Goal: Task Accomplishment & Management: Manage account settings

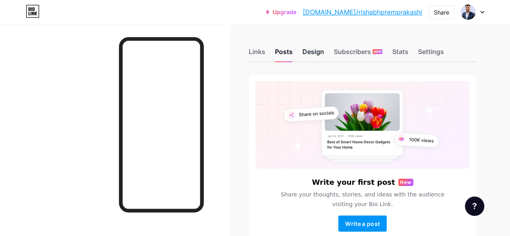
click at [315, 56] on div "Design" at bounding box center [313, 54] width 22 height 15
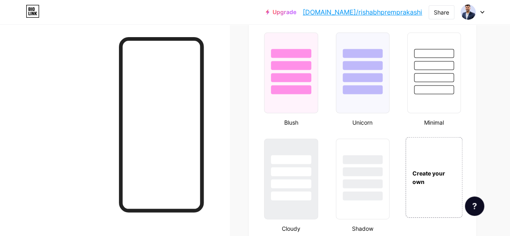
scroll to position [835, 0]
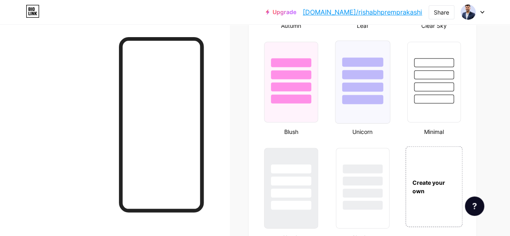
click at [357, 111] on div at bounding box center [362, 82] width 55 height 83
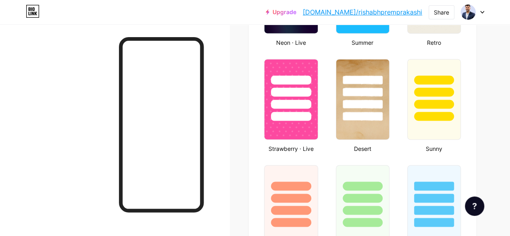
scroll to position [604, 0]
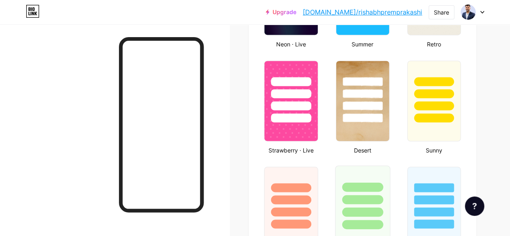
click at [376, 196] on div at bounding box center [362, 199] width 41 height 9
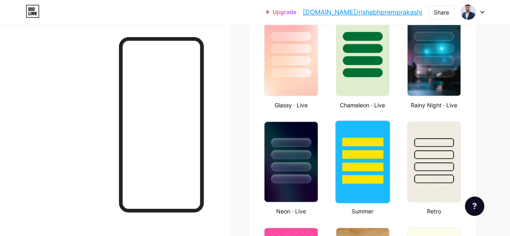
scroll to position [364, 0]
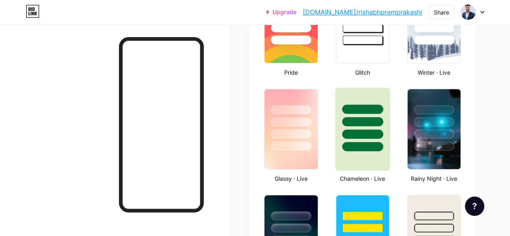
click at [374, 137] on div at bounding box center [362, 133] width 41 height 9
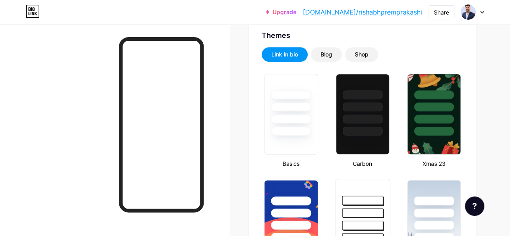
scroll to position [166, 0]
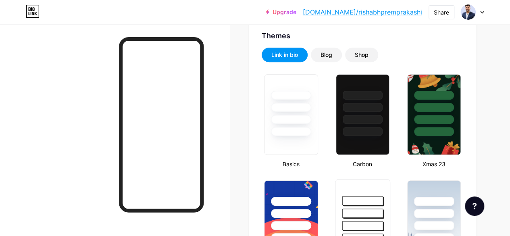
click at [363, 121] on div at bounding box center [363, 119] width 40 height 9
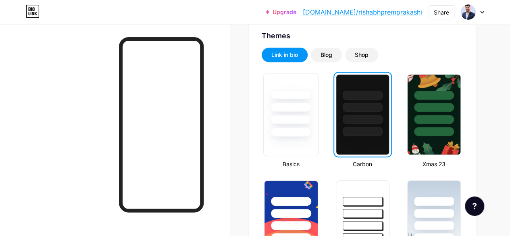
click at [296, 114] on div at bounding box center [291, 104] width 54 height 63
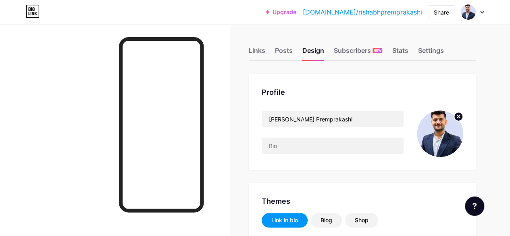
scroll to position [1, 0]
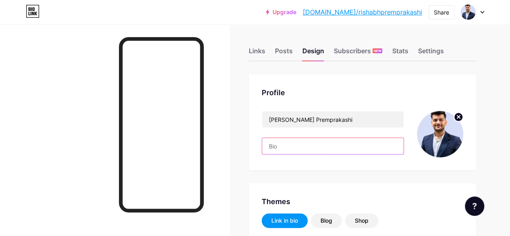
click at [301, 147] on input "text" at bounding box center [332, 146] width 141 height 16
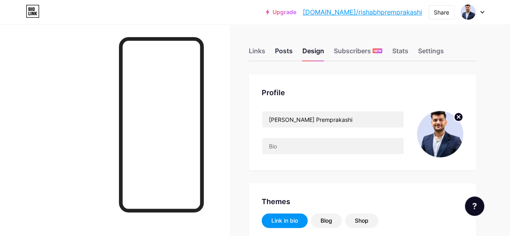
click at [292, 51] on div "Posts" at bounding box center [284, 53] width 18 height 15
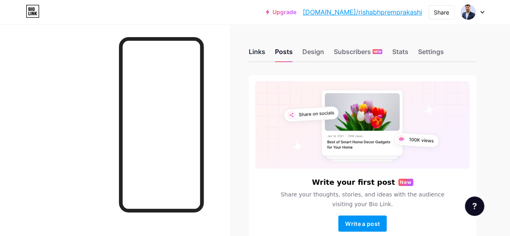
click at [256, 51] on div "Links" at bounding box center [257, 54] width 17 height 15
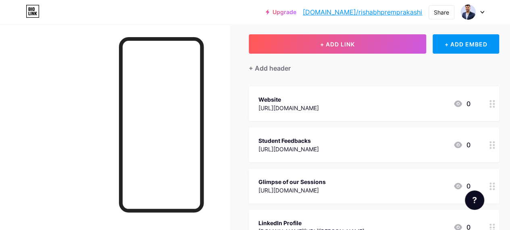
scroll to position [42, 0]
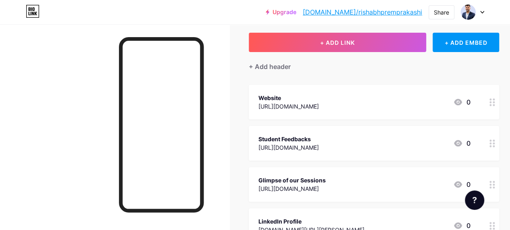
click at [314, 98] on div "Website" at bounding box center [288, 98] width 60 height 8
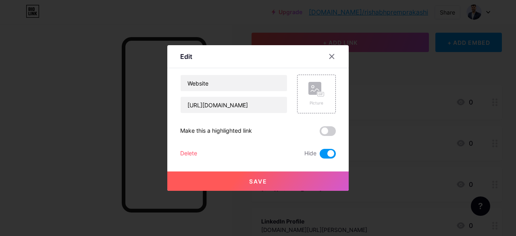
click at [321, 156] on span at bounding box center [328, 154] width 16 height 10
click at [320, 156] on input "checkbox" at bounding box center [320, 156] width 0 height 0
click at [315, 185] on button "Save" at bounding box center [257, 180] width 181 height 19
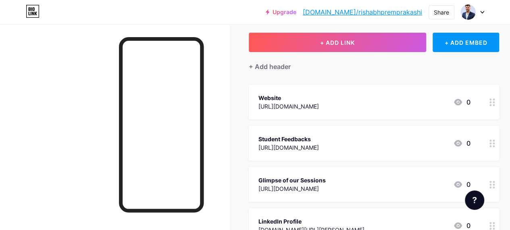
scroll to position [111, 0]
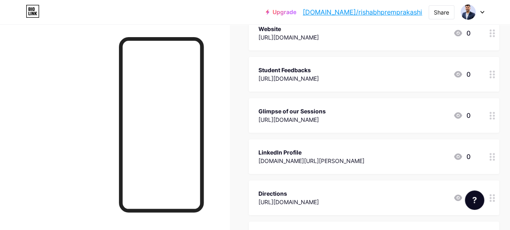
click at [493, 120] on div at bounding box center [492, 115] width 14 height 35
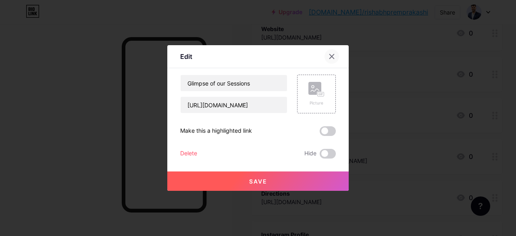
click at [328, 59] on icon at bounding box center [331, 56] width 6 height 6
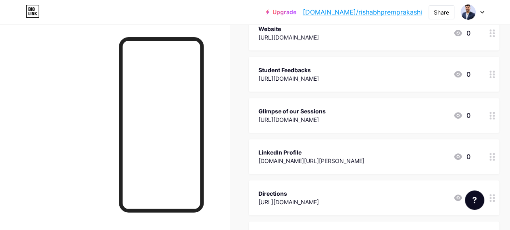
click at [492, 116] on div at bounding box center [492, 115] width 14 height 35
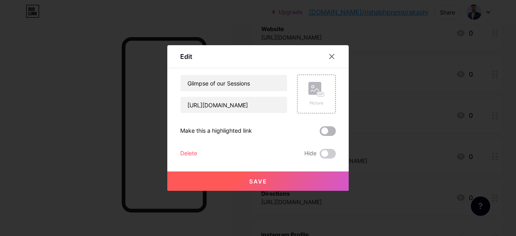
click at [327, 132] on span at bounding box center [328, 131] width 16 height 10
click at [320, 133] on input "checkbox" at bounding box center [320, 133] width 0 height 0
click at [304, 185] on button "Save" at bounding box center [257, 180] width 181 height 19
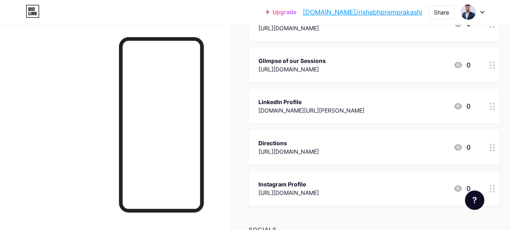
scroll to position [165, 0]
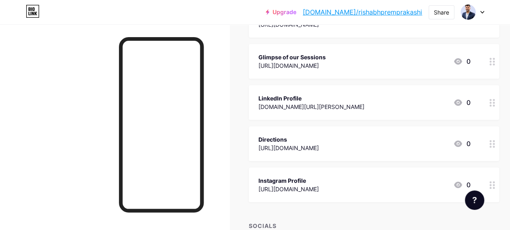
click at [493, 100] on icon at bounding box center [492, 103] width 6 height 8
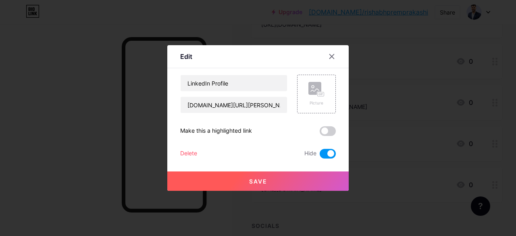
click at [320, 158] on label at bounding box center [328, 154] width 16 height 10
click at [320, 156] on input "checkbox" at bounding box center [320, 156] width 0 height 0
click at [320, 157] on span at bounding box center [328, 154] width 16 height 10
click at [320, 156] on input "checkbox" at bounding box center [320, 156] width 0 height 0
click at [322, 155] on span at bounding box center [328, 154] width 16 height 10
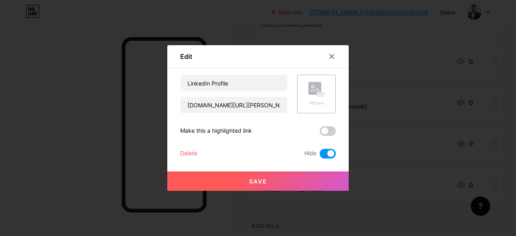
click at [320, 156] on input "checkbox" at bounding box center [320, 156] width 0 height 0
click at [315, 176] on button "Save" at bounding box center [257, 180] width 181 height 19
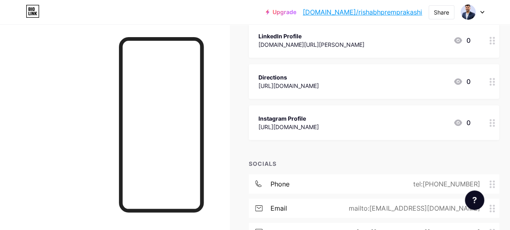
scroll to position [230, 0]
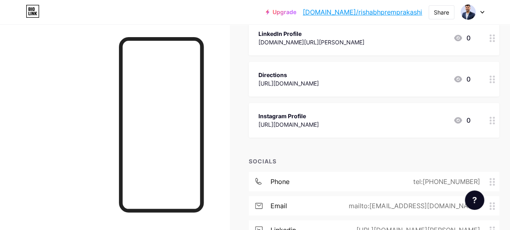
click at [495, 122] on circle at bounding box center [494, 123] width 2 height 2
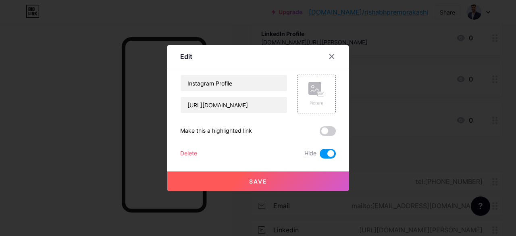
click at [320, 150] on span at bounding box center [328, 154] width 16 height 10
click at [320, 156] on input "checkbox" at bounding box center [320, 156] width 0 height 0
click at [305, 185] on button "Save" at bounding box center [257, 180] width 181 height 19
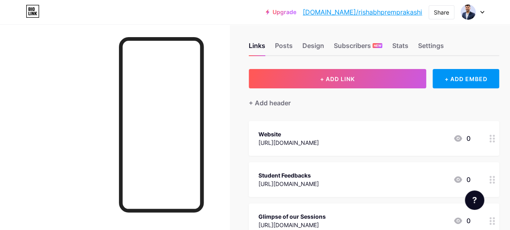
scroll to position [0, 0]
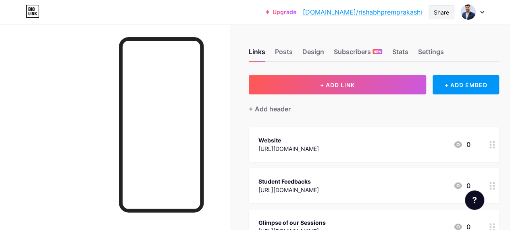
click at [443, 15] on div "Share" at bounding box center [441, 12] width 15 height 8
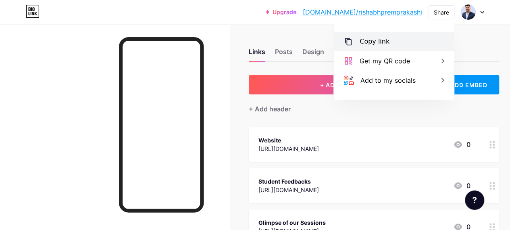
click at [379, 40] on div "Copy link" at bounding box center [375, 42] width 30 height 10
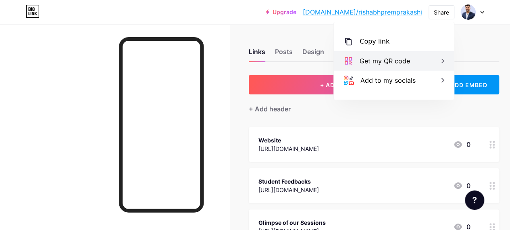
click at [445, 58] on icon at bounding box center [443, 61] width 10 height 10
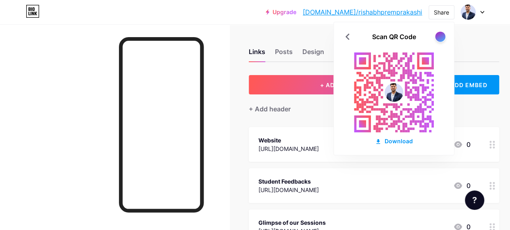
click at [441, 34] on div at bounding box center [440, 36] width 10 height 10
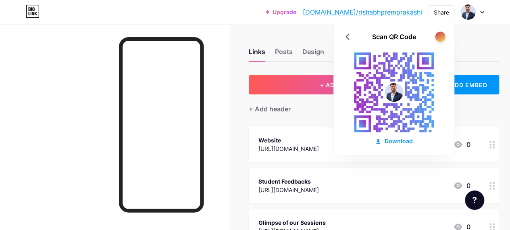
click at [439, 36] on div at bounding box center [440, 36] width 10 height 10
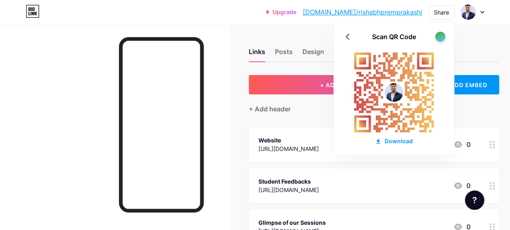
click at [439, 36] on div at bounding box center [440, 36] width 10 height 10
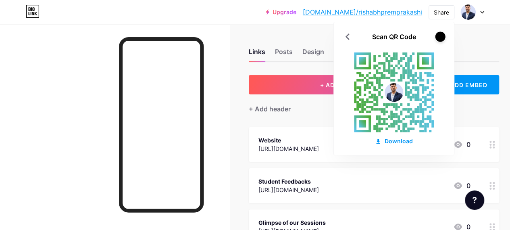
click at [439, 36] on div at bounding box center [440, 36] width 10 height 10
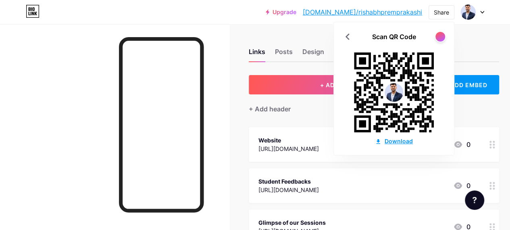
click at [393, 138] on div "Download" at bounding box center [394, 141] width 38 height 8
